Goal: Task Accomplishment & Management: Use online tool/utility

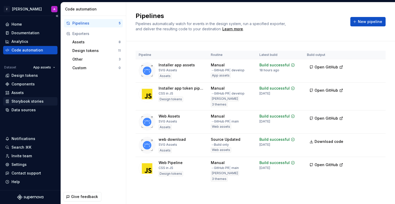
click at [35, 101] on div "Storybook stories" at bounding box center [27, 101] width 32 height 5
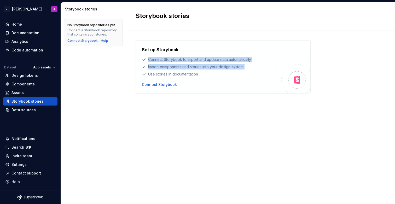
drag, startPoint x: 201, startPoint y: 75, endPoint x: 144, endPoint y: 57, distance: 59.3
click at [144, 57] on div "Set up Storybook Connect Storybook to import and update data automatically Impo…" at bounding box center [208, 61] width 132 height 30
click at [157, 59] on div "Connect Storybook to import and update data automatically" at bounding box center [208, 59] width 132 height 5
drag, startPoint x: 149, startPoint y: 59, endPoint x: 197, endPoint y: 76, distance: 51.3
click at [197, 76] on div "Set up Storybook Connect Storybook to import and update data automatically Impo…" at bounding box center [208, 61] width 132 height 30
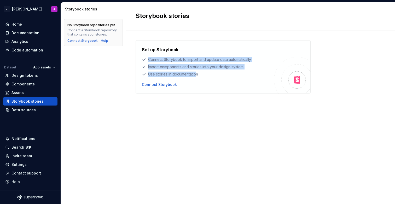
click at [199, 75] on div "Use stories in documentation" at bounding box center [208, 74] width 132 height 5
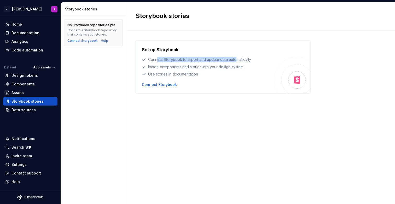
drag, startPoint x: 157, startPoint y: 61, endPoint x: 237, endPoint y: 60, distance: 80.5
click at [237, 60] on div "Connect Storybook to import and update data automatically" at bounding box center [208, 59] width 132 height 5
drag, startPoint x: 155, startPoint y: 68, endPoint x: 228, endPoint y: 67, distance: 73.4
click at [228, 67] on div "Import components and stories into your design system" at bounding box center [208, 66] width 132 height 5
click at [226, 67] on div "Import components and stories into your design system" at bounding box center [208, 66] width 132 height 5
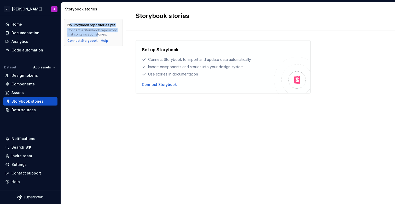
drag, startPoint x: 71, startPoint y: 25, endPoint x: 98, endPoint y: 33, distance: 28.8
click at [98, 33] on div "No Storybook repositories yet Connect a Storybook repository that contains your…" at bounding box center [93, 30] width 52 height 14
click at [103, 39] on div "Help" at bounding box center [104, 41] width 7 height 4
click at [121, 54] on div "No Storybook repositories yet Connect a Storybook repository that contains your…" at bounding box center [93, 110] width 65 height 188
click at [104, 40] on div "Help" at bounding box center [104, 41] width 7 height 4
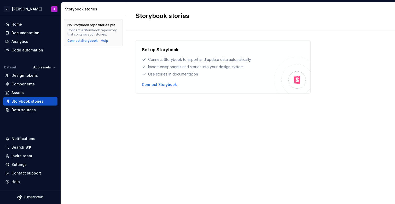
click at [103, 53] on div "No Storybook repositories yet Connect a Storybook repository that contains your…" at bounding box center [93, 110] width 65 height 188
click at [166, 83] on div "Connect Storybook" at bounding box center [159, 84] width 35 height 5
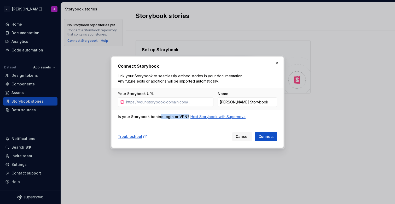
drag, startPoint x: 159, startPoint y: 117, endPoint x: 229, endPoint y: 118, distance: 69.5
click at [229, 118] on div "Is your Storybook behind login or VPN? Host Storybook with Supernova" at bounding box center [197, 116] width 159 height 5
click at [259, 117] on div "Is your Storybook behind login or VPN? Host Storybook with Supernova" at bounding box center [197, 116] width 159 height 5
click at [246, 135] on span "Cancel" at bounding box center [242, 136] width 13 height 5
